Goal: Information Seeking & Learning: Learn about a topic

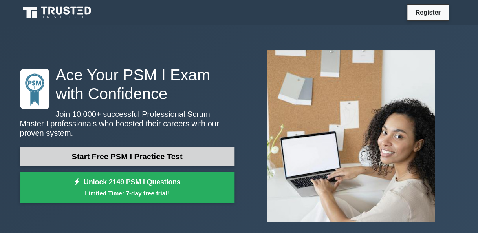
click at [127, 156] on link "Start Free PSM I Practice Test" at bounding box center [127, 156] width 215 height 19
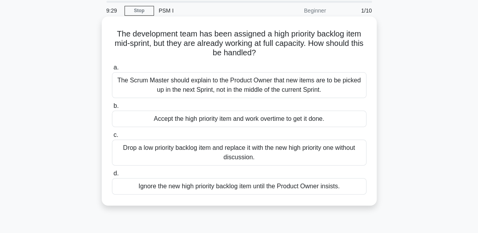
scroll to position [39, 0]
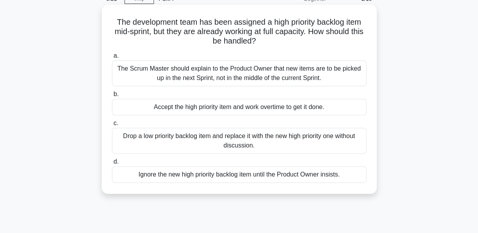
click at [310, 141] on div "Drop a low priority backlog item and replace it with the new high priority one …" at bounding box center [239, 141] width 255 height 26
click at [112, 126] on input "c. Drop a low priority backlog item and replace it with the new high priority o…" at bounding box center [112, 123] width 0 height 5
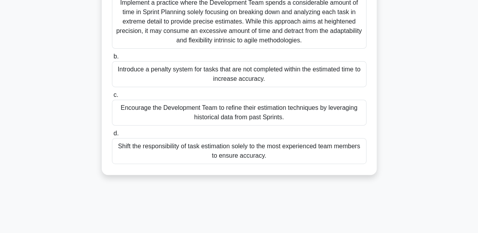
scroll to position [118, 0]
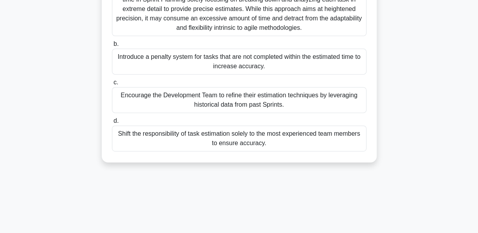
click at [313, 101] on div "Encourage the Development Team to refine their estimation techniques by leverag…" at bounding box center [239, 100] width 255 height 26
click at [112, 85] on input "c. Encourage the Development Team to refine their estimation techniques by leve…" at bounding box center [112, 82] width 0 height 5
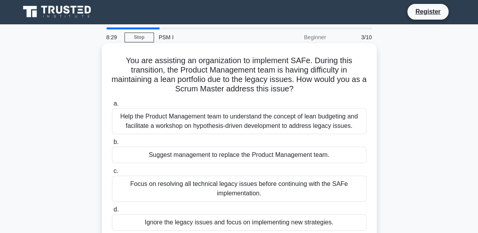
scroll to position [0, 0]
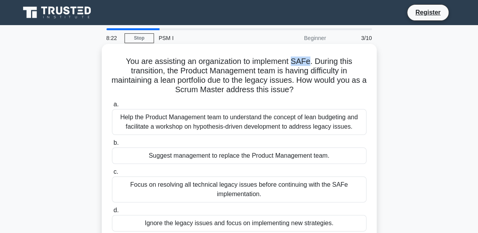
drag, startPoint x: 311, startPoint y: 62, endPoint x: 295, endPoint y: 61, distance: 16.5
click at [295, 61] on h5 "You are assisting an organization to implement SAFe. During this transition, th…" at bounding box center [239, 76] width 256 height 39
click at [174, 73] on h5 "You are assisting an organization to implement SAFe. During this transition, th…" at bounding box center [239, 76] width 256 height 39
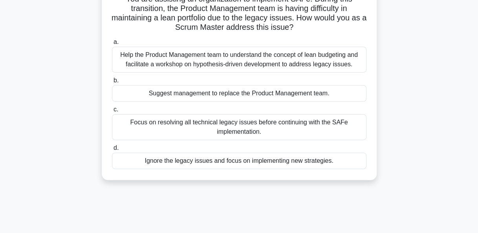
scroll to position [79, 0]
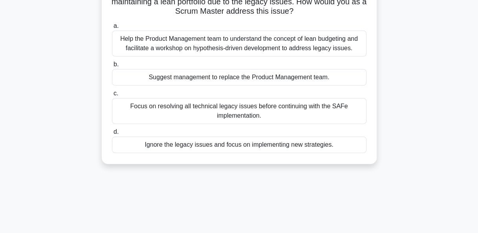
click at [248, 114] on div "Focus on resolving all technical legacy issues before continuing with the SAFe …" at bounding box center [239, 111] width 255 height 26
click at [112, 96] on input "c. Focus on resolving all technical legacy issues before continuing with the SA…" at bounding box center [112, 93] width 0 height 5
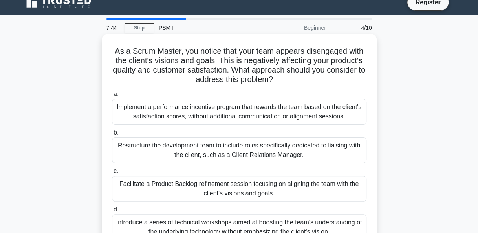
scroll to position [0, 0]
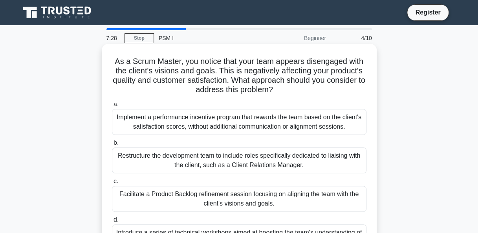
drag, startPoint x: 240, startPoint y: 81, endPoint x: 366, endPoint y: 88, distance: 126.0
click at [366, 88] on h5 "As a Scrum Master, you notice that your team appears disengaged with the client…" at bounding box center [239, 76] width 256 height 39
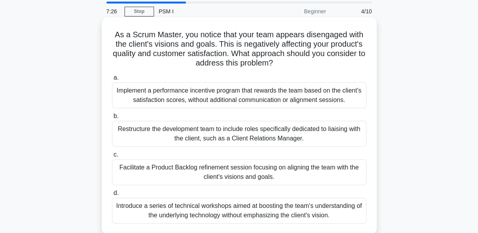
scroll to position [39, 0]
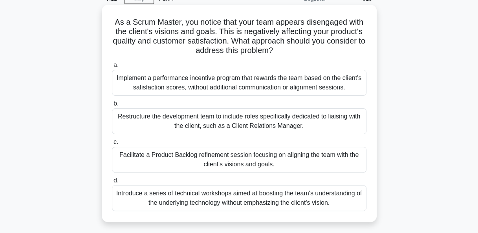
click at [300, 195] on div "Introduce a series of technical workshops aimed at boosting the team's understa…" at bounding box center [239, 198] width 255 height 26
click at [112, 183] on input "d. Introduce a series of technical workshops aimed at boosting the team's under…" at bounding box center [112, 180] width 0 height 5
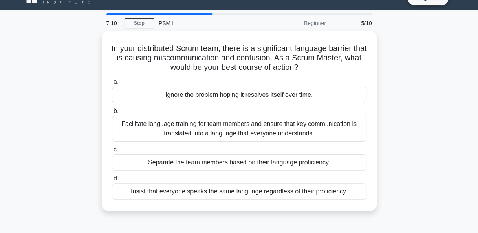
scroll to position [0, 0]
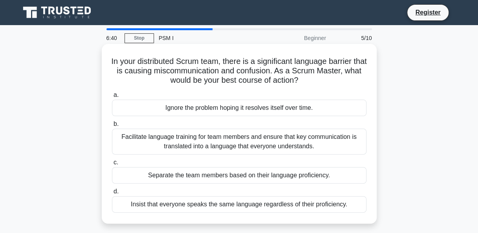
click at [214, 178] on div "Separate the team members based on their language proficiency." at bounding box center [239, 175] width 255 height 17
click at [112, 165] on input "c. Separate the team members based on their language proficiency." at bounding box center [112, 162] width 0 height 5
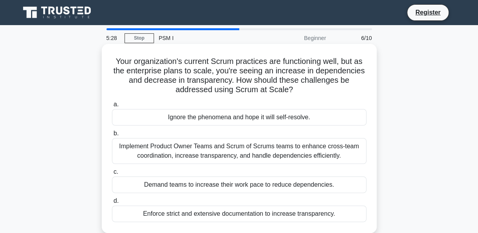
click at [292, 116] on div "Ignore the phenomena and hope it will self-resolve." at bounding box center [239, 117] width 255 height 17
click at [112, 107] on input "a. Ignore the phenomena and hope it will self-resolve." at bounding box center [112, 104] width 0 height 5
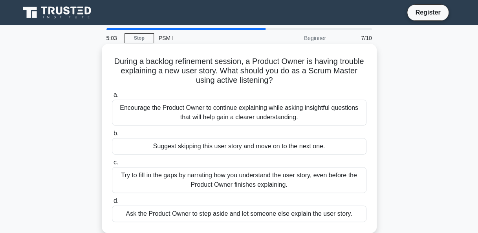
click at [276, 110] on div "Encourage the Product Owner to continue explaining while asking insightful ques…" at bounding box center [239, 113] width 255 height 26
click at [112, 98] on input "a. Encourage the Product Owner to continue explaining while asking insightful q…" at bounding box center [112, 95] width 0 height 5
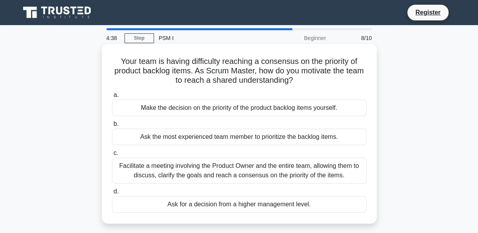
click at [224, 171] on div "Facilitate a meeting involving the Product Owner and the entire team, allowing …" at bounding box center [239, 171] width 255 height 26
click at [112, 156] on input "c. Facilitate a meeting involving the Product Owner and the entire team, allowi…" at bounding box center [112, 153] width 0 height 5
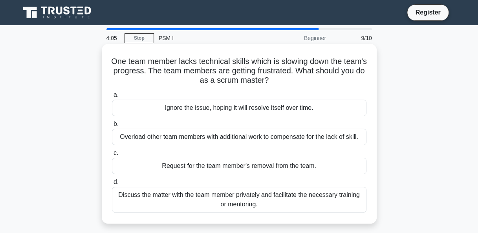
click at [296, 200] on div "Discuss the matter with the team member privately and facilitate the necessary …" at bounding box center [239, 200] width 255 height 26
click at [112, 185] on input "d. Discuss the matter with the team member privately and facilitate the necessa…" at bounding box center [112, 182] width 0 height 5
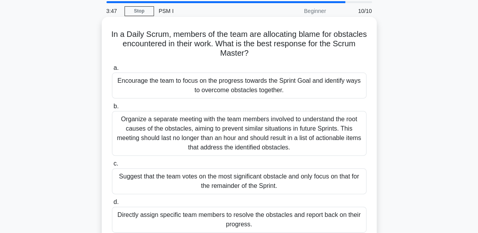
scroll to position [39, 0]
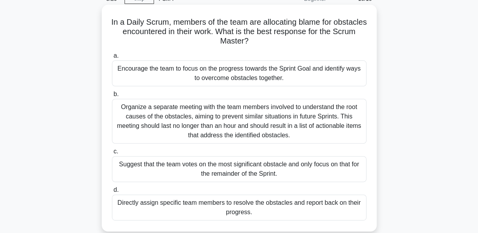
click at [249, 119] on div "Organize a separate meeting with the team members involved to understand the ro…" at bounding box center [239, 121] width 255 height 45
click at [112, 97] on input "b. Organize a separate meeting with the team members involved to understand the…" at bounding box center [112, 94] width 0 height 5
